Goal: Task Accomplishment & Management: Use online tool/utility

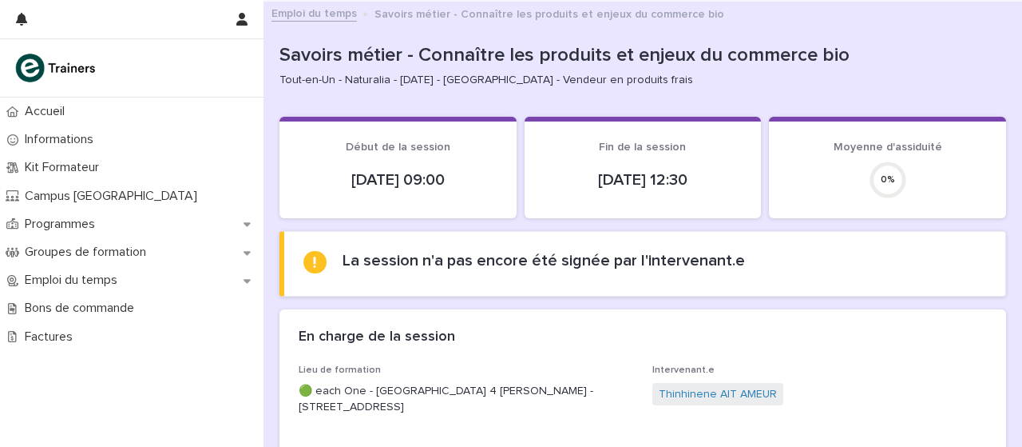
click at [811, 395] on div "Thinhinene AIT AMEUR" at bounding box center [820, 396] width 335 height 26
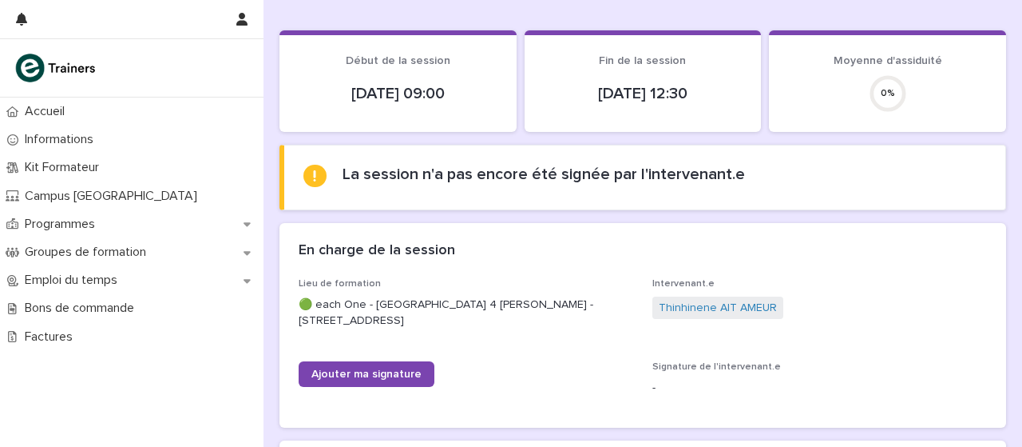
click at [808, 296] on div "Thinhinene AIT AMEUR" at bounding box center [820, 309] width 335 height 26
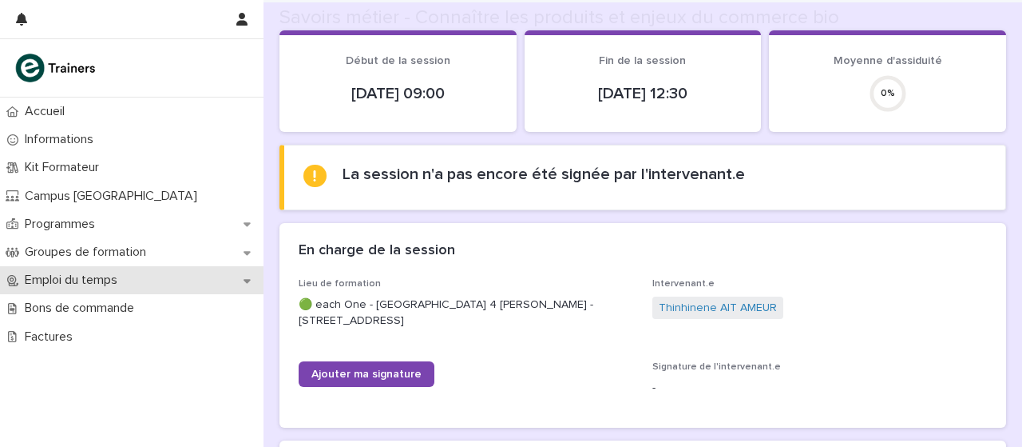
scroll to position [145, 0]
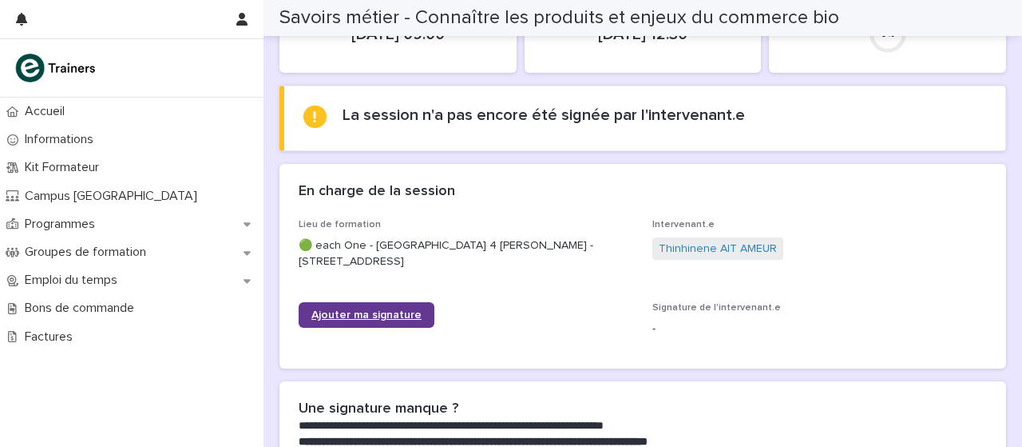
click at [323, 309] on font "Ajouter ma signature" at bounding box center [367, 314] width 110 height 11
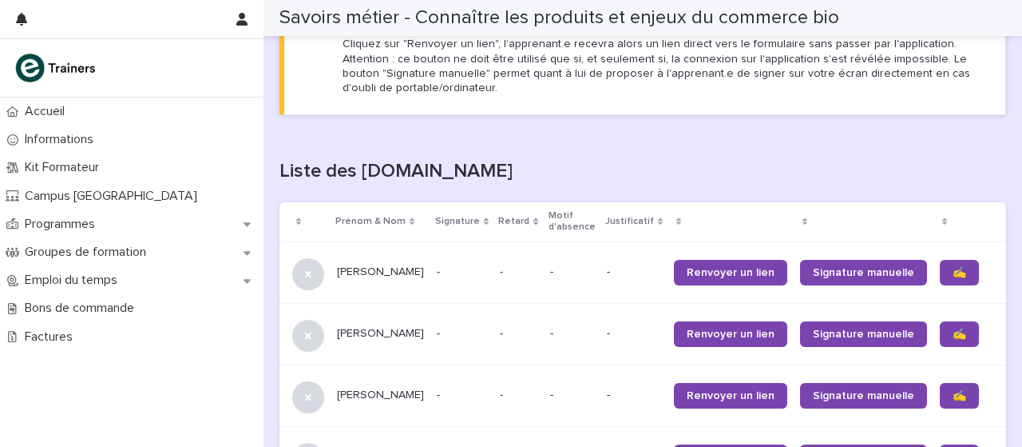
scroll to position [973, 0]
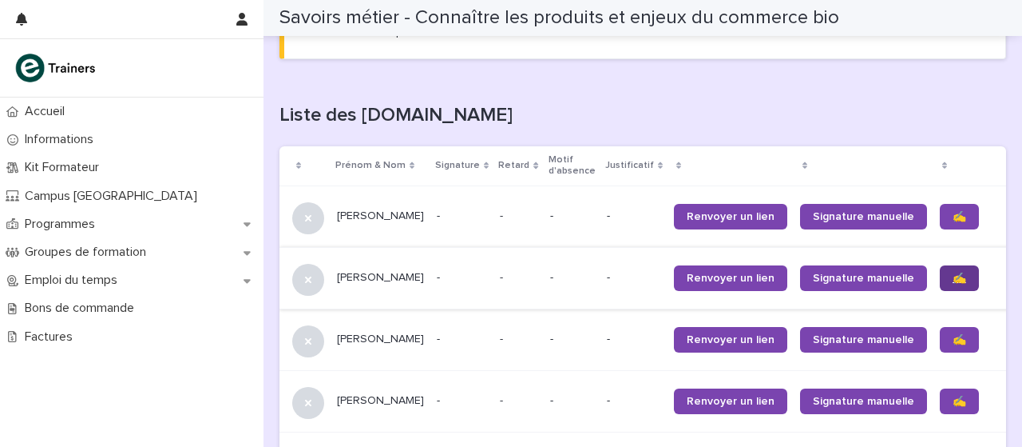
click at [940, 285] on link "✍️" at bounding box center [959, 278] width 39 height 26
click at [940, 350] on link "✍️" at bounding box center [959, 340] width 39 height 26
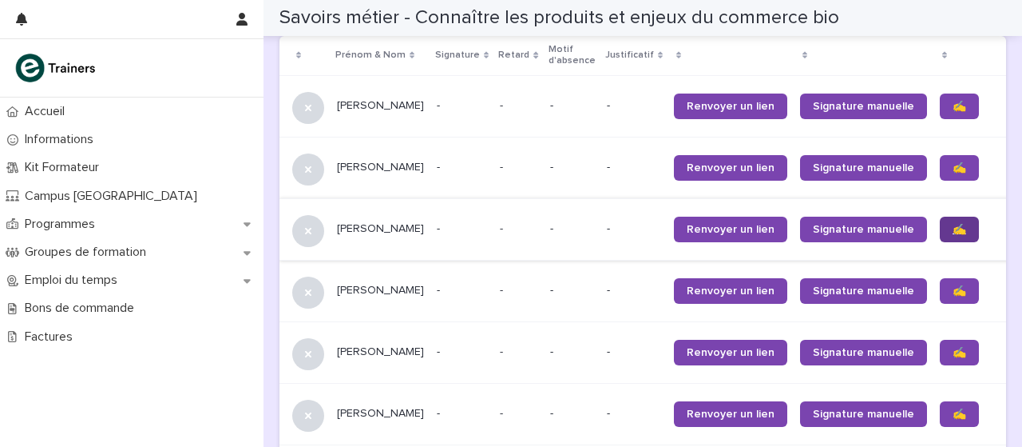
scroll to position [1094, 0]
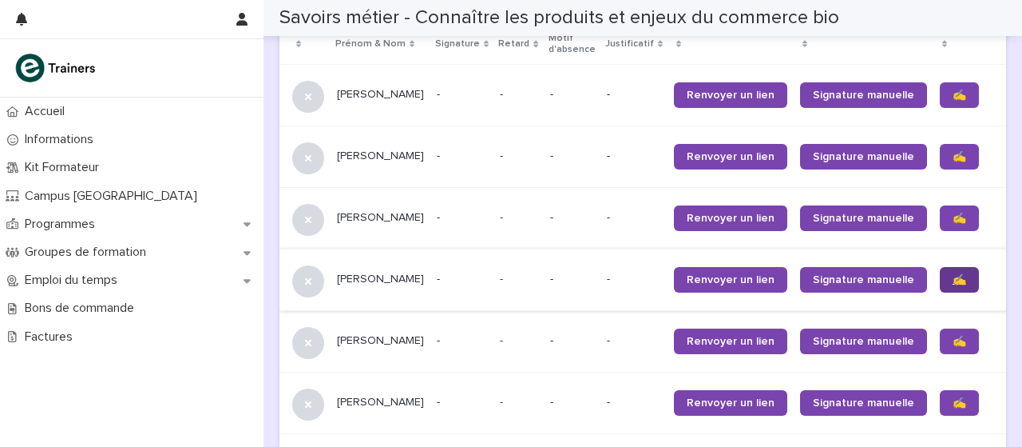
click at [940, 292] on link "✍️" at bounding box center [959, 280] width 39 height 26
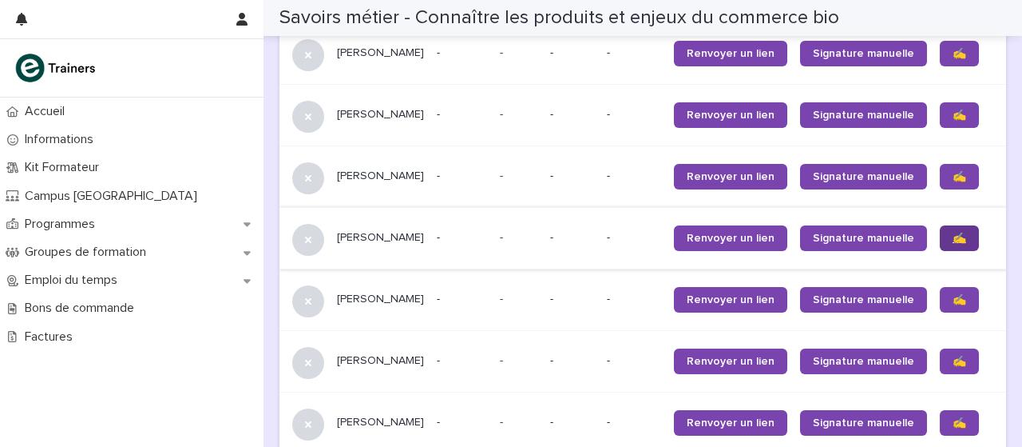
scroll to position [1163, 0]
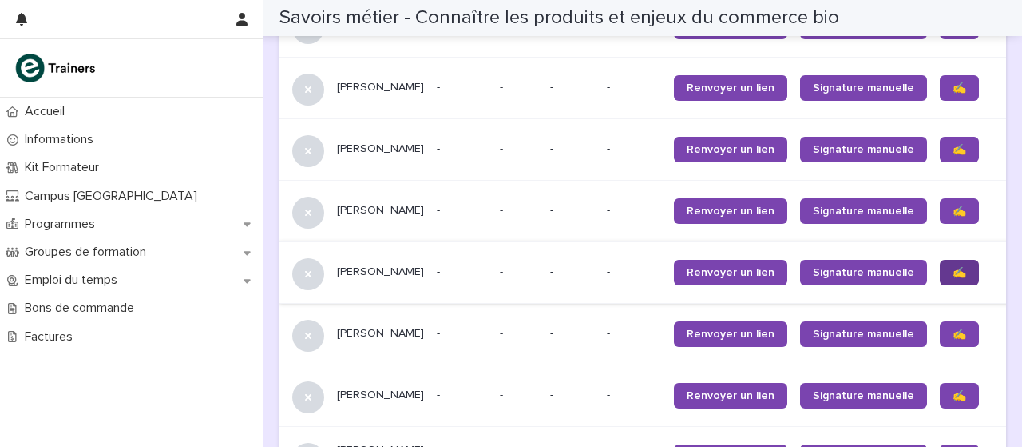
click at [940, 283] on link "✍️" at bounding box center [959, 273] width 39 height 26
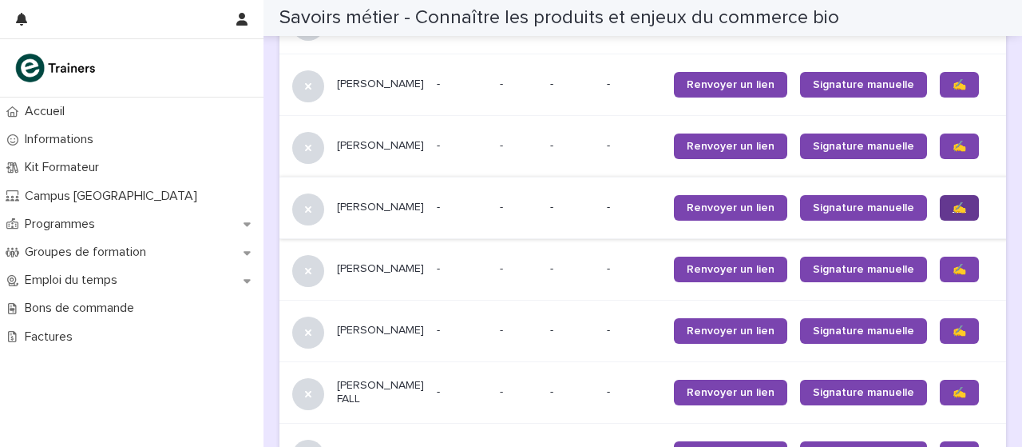
scroll to position [1235, 0]
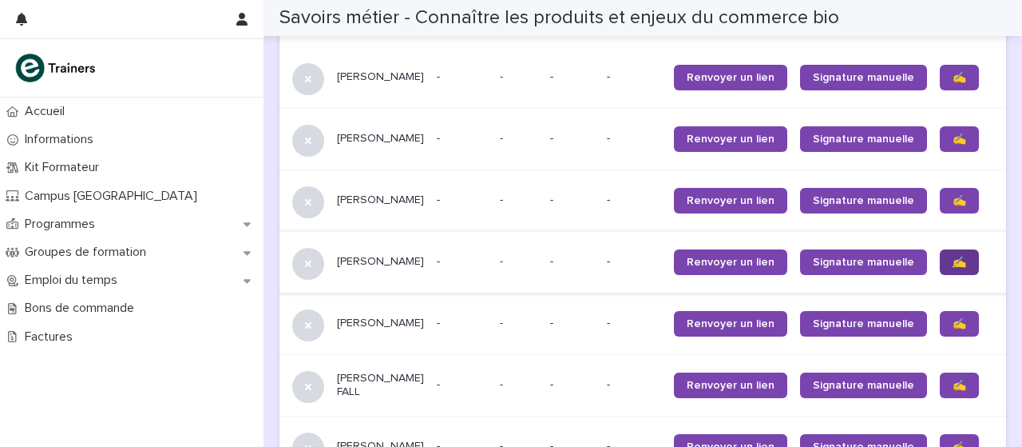
click at [940, 273] on link "✍️" at bounding box center [959, 262] width 39 height 26
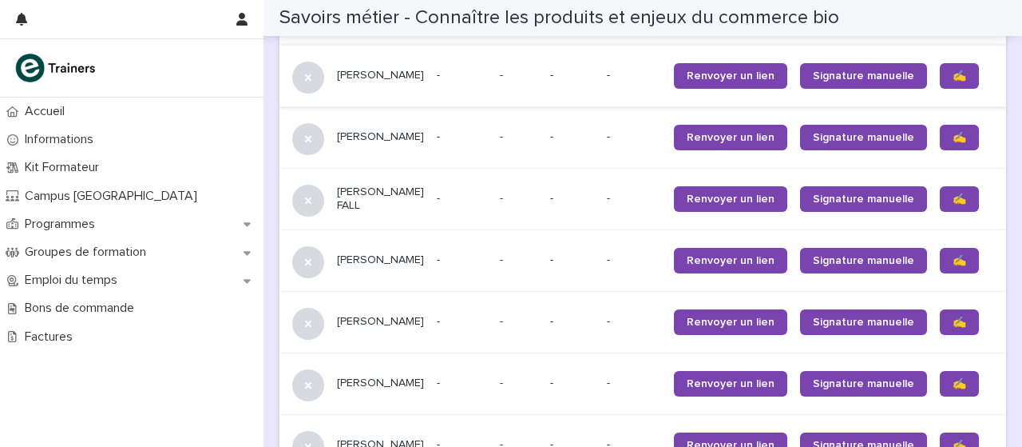
scroll to position [1413, 0]
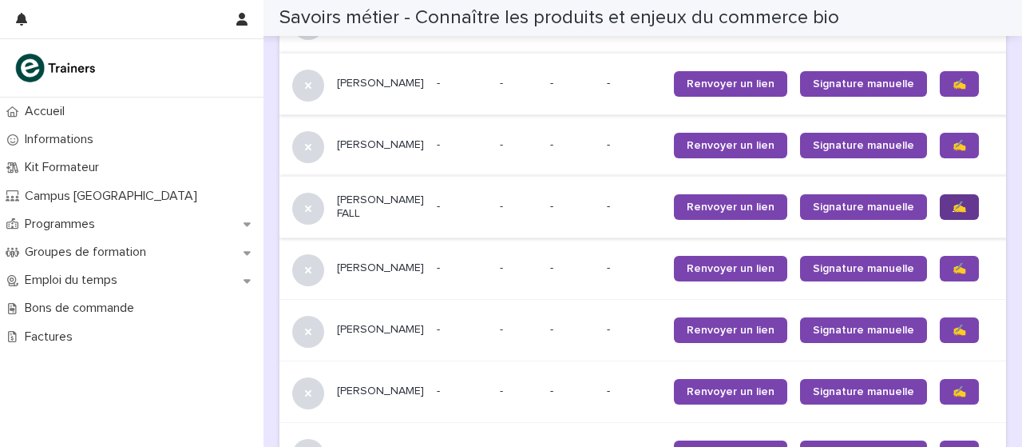
click at [953, 212] on font "✍️" at bounding box center [960, 206] width 14 height 11
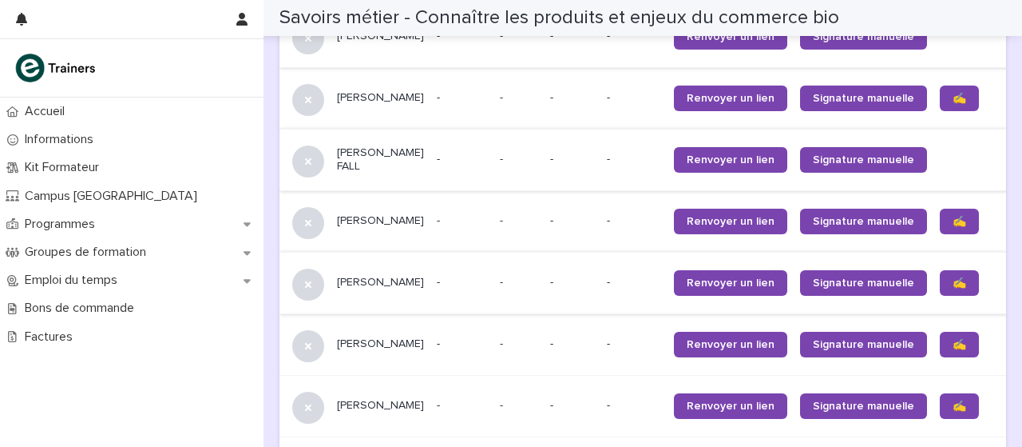
scroll to position [1460, 0]
click at [940, 220] on link "✍️" at bounding box center [959, 221] width 39 height 26
click at [940, 296] on link "✍️" at bounding box center [959, 283] width 39 height 26
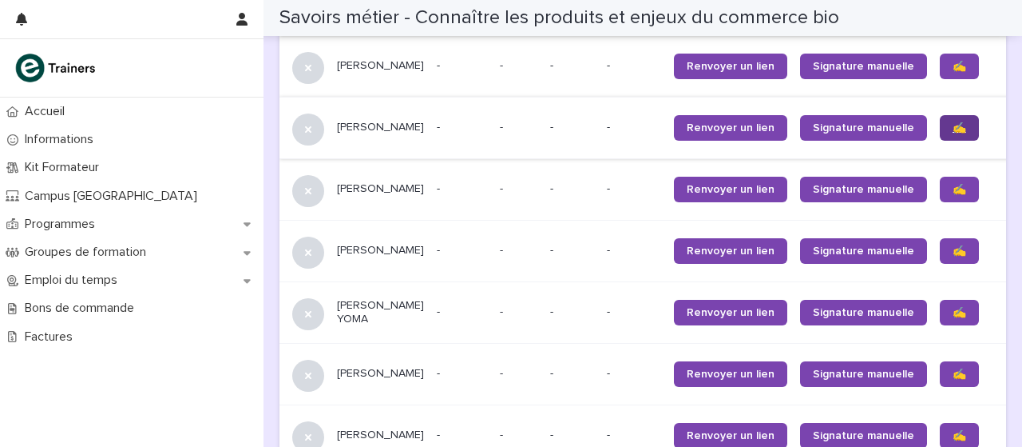
scroll to position [1620, 0]
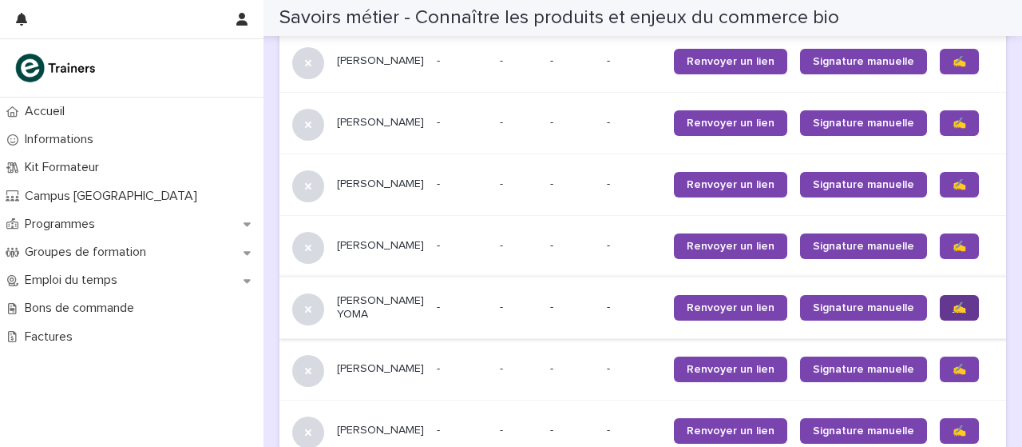
click at [940, 320] on link "✍️" at bounding box center [959, 308] width 39 height 26
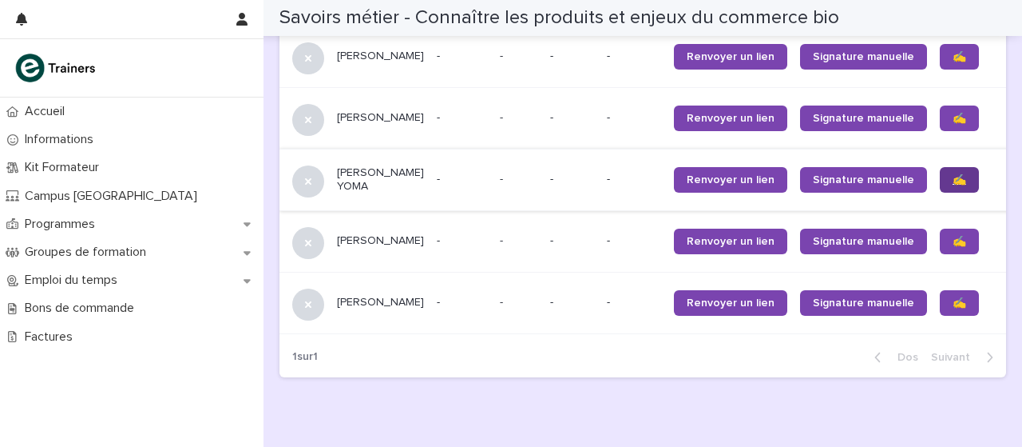
scroll to position [1750, 0]
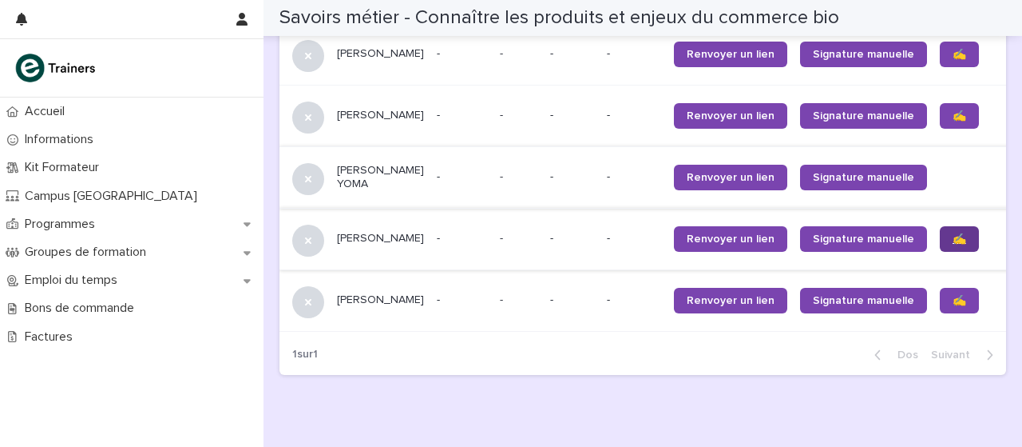
click at [940, 252] on link "✍️" at bounding box center [959, 239] width 39 height 26
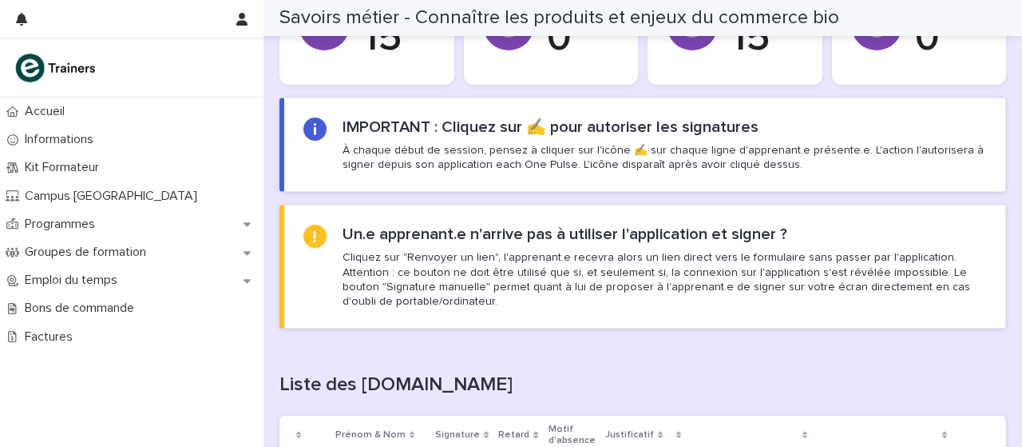
scroll to position [695, 0]
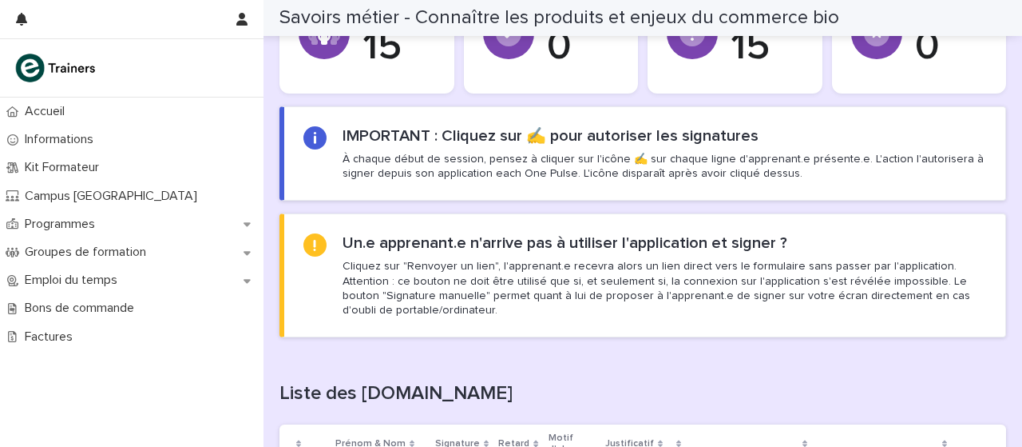
click at [708, 317] on section "Un.e apprenant.e n'arrive pas à utiliser l'application et signer ? Cliquez sur …" at bounding box center [643, 275] width 727 height 124
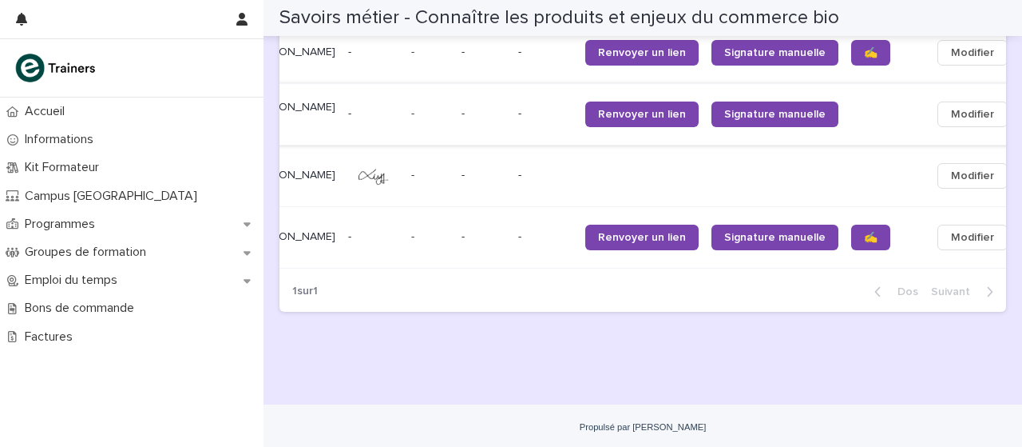
scroll to position [1840, 0]
